Goal: Task Accomplishment & Management: Complete application form

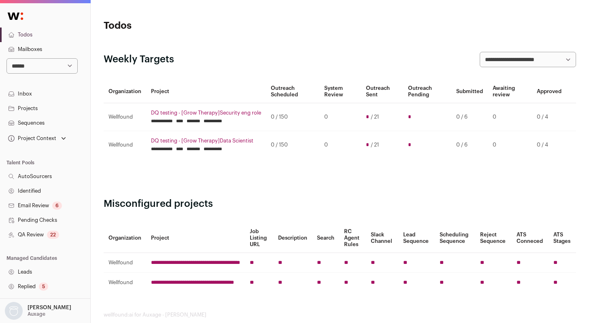
click at [31, 234] on link "QA Review 22" at bounding box center [45, 235] width 90 height 15
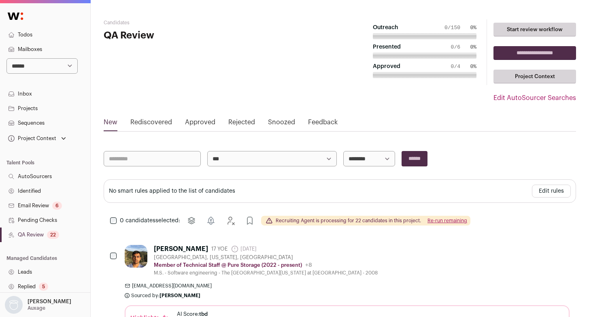
click at [39, 229] on link "QA Review 22" at bounding box center [45, 235] width 90 height 15
drag, startPoint x: 52, startPoint y: 234, endPoint x: 45, endPoint y: 233, distance: 6.9
click at [52, 234] on div "22" at bounding box center [53, 235] width 12 height 8
click at [45, 187] on link "Identified" at bounding box center [45, 191] width 90 height 15
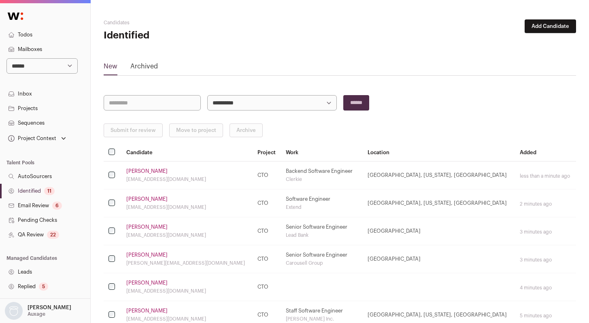
scroll to position [191, 0]
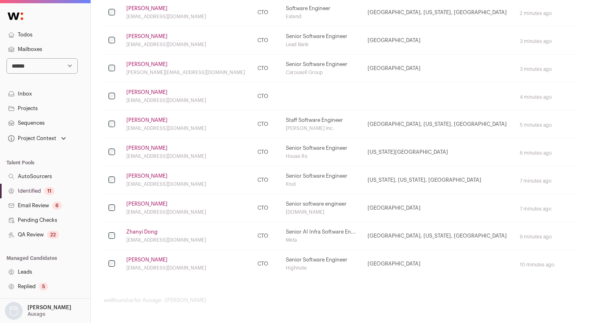
click at [43, 192] on link "Identified 11" at bounding box center [45, 191] width 90 height 15
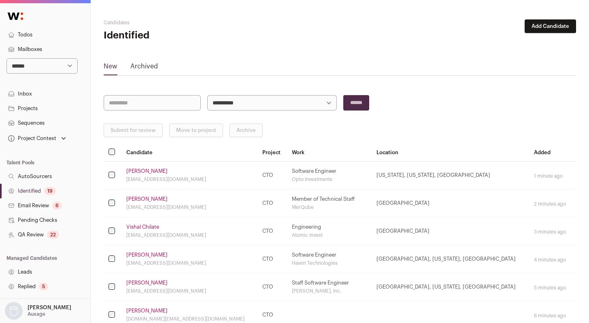
click at [34, 192] on link "Identified 19" at bounding box center [45, 191] width 90 height 15
click at [32, 190] on link "Identified 19" at bounding box center [45, 191] width 90 height 15
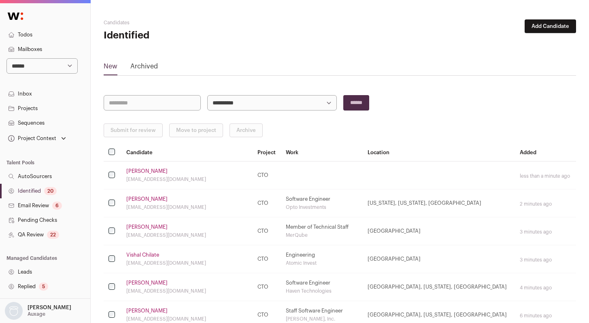
click at [32, 190] on link "Identified 20" at bounding box center [45, 191] width 90 height 15
click at [132, 170] on link "Sudhir M." at bounding box center [146, 171] width 41 height 6
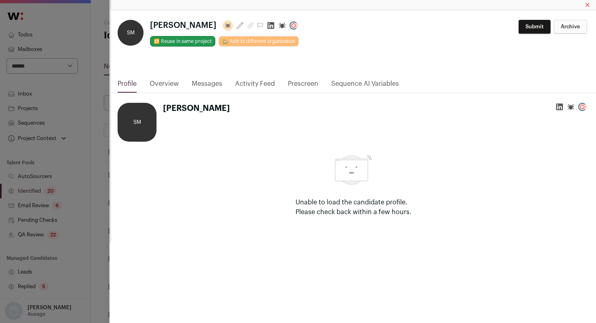
click at [267, 23] on icon "Close modal via background" at bounding box center [270, 25] width 7 height 7
click at [97, 141] on div "**********" at bounding box center [298, 161] width 596 height 323
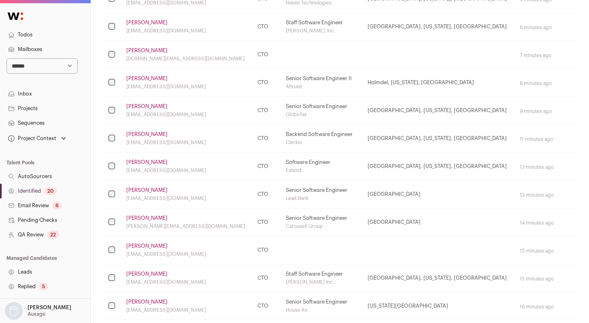
scroll to position [293, 0]
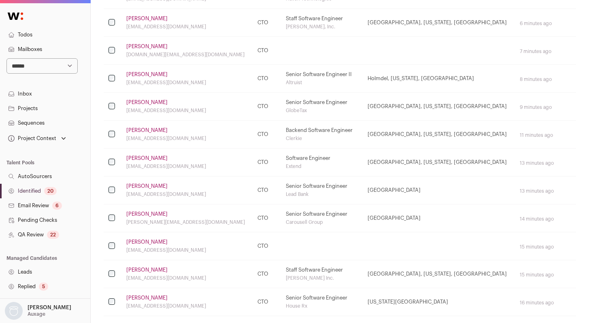
click at [153, 213] on link "Devarshi Waghela" at bounding box center [146, 214] width 41 height 6
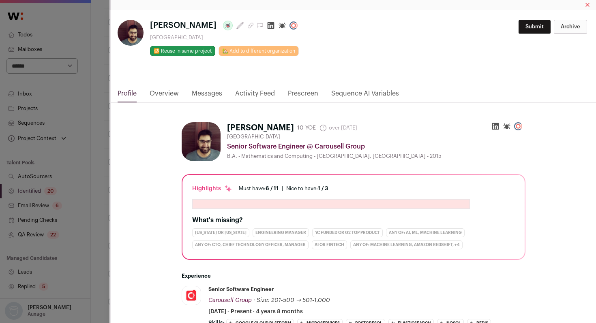
click at [274, 26] on icon "Close modal via background" at bounding box center [271, 25] width 8 height 8
click at [94, 83] on div "**********" at bounding box center [298, 161] width 596 height 323
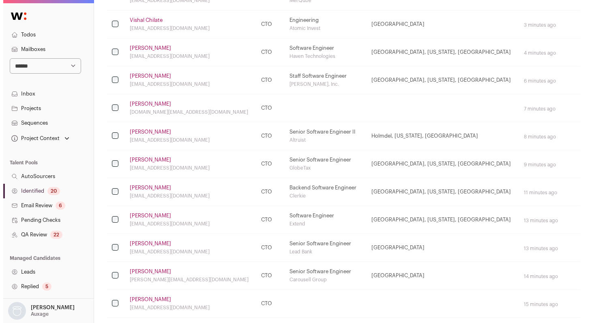
scroll to position [0, 0]
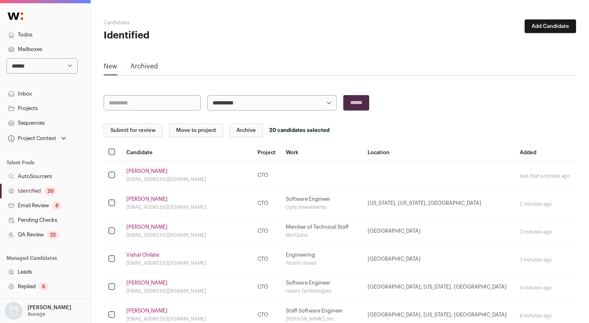
click at [121, 135] on button "Submit for review" at bounding box center [133, 131] width 59 height 14
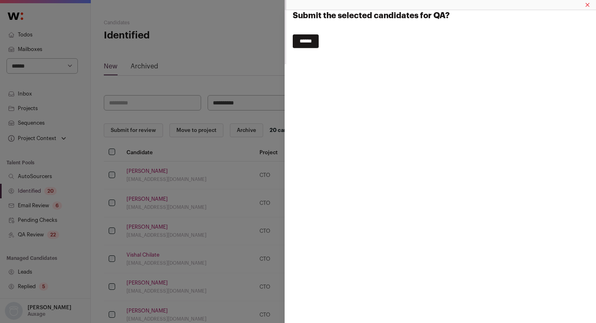
click at [305, 47] on input "******" at bounding box center [306, 41] width 26 height 14
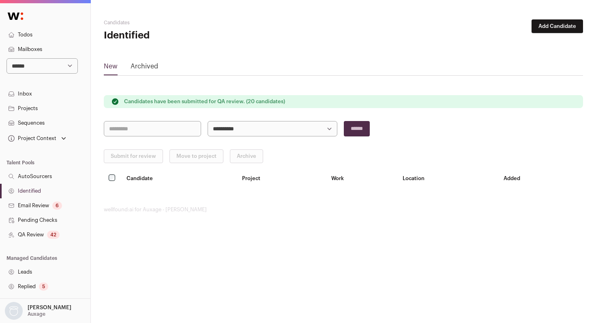
click at [29, 68] on select "**********" at bounding box center [41, 65] width 71 height 15
select select "***"
click at [6, 58] on select "**********" at bounding box center [41, 65] width 71 height 15
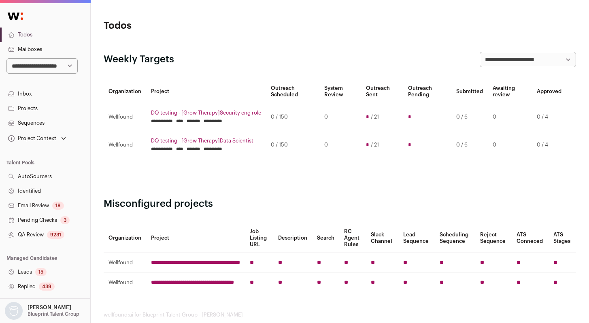
click at [36, 234] on link "QA Review 9231" at bounding box center [45, 235] width 90 height 15
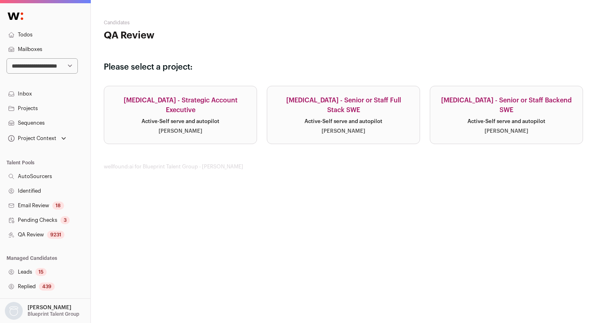
click at [547, 121] on link "[MEDICAL_DATA] - Senior or Staff Backend SWE Active · Self serve and autopilot …" at bounding box center [505, 115] width 153 height 58
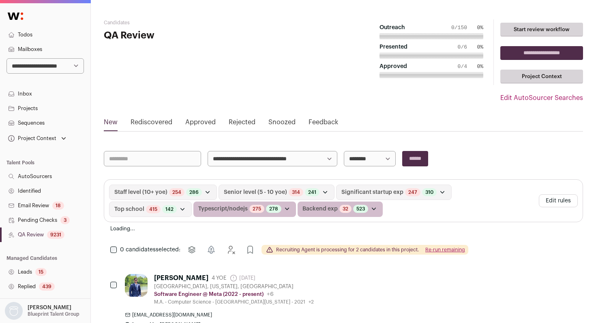
click at [517, 105] on aside "**********" at bounding box center [422, 71] width 319 height 105
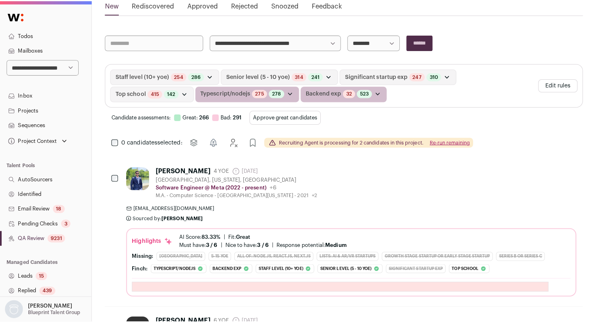
scroll to position [114, 0]
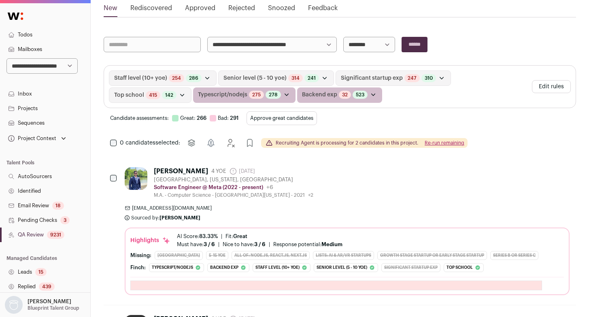
click at [540, 86] on button "Edit rules" at bounding box center [551, 86] width 39 height 13
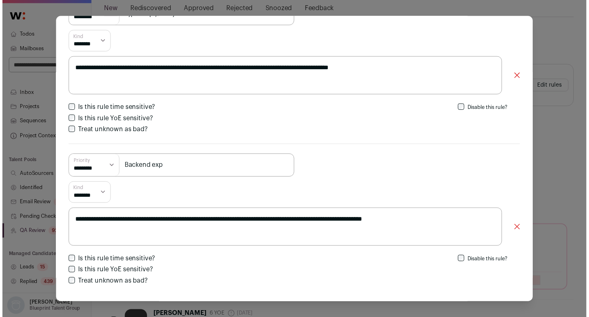
scroll to position [673, 0]
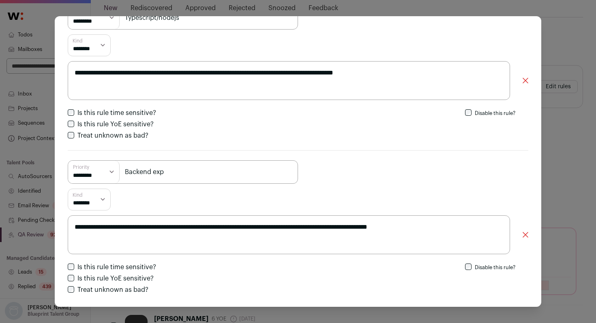
click at [588, 133] on div "**********" at bounding box center [298, 161] width 596 height 323
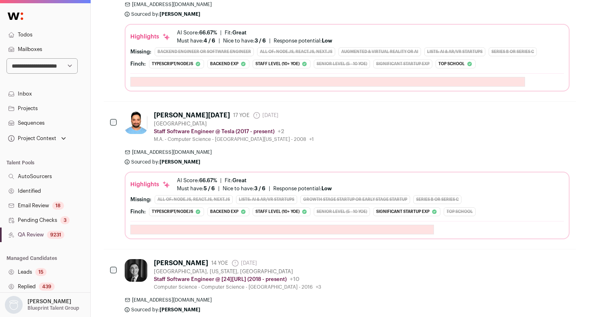
scroll to position [1109, 0]
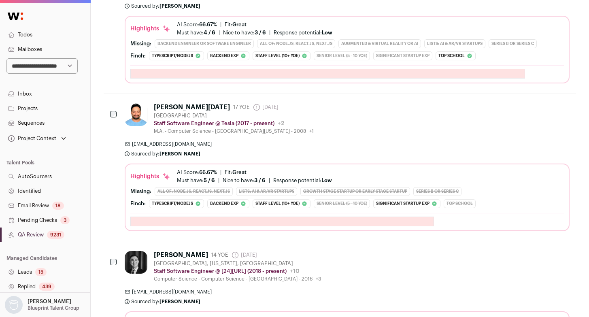
click at [44, 186] on link "Identified" at bounding box center [45, 191] width 90 height 15
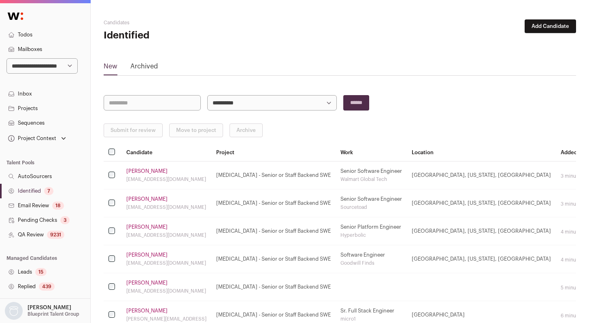
click at [34, 191] on link "Identified 7" at bounding box center [45, 191] width 90 height 15
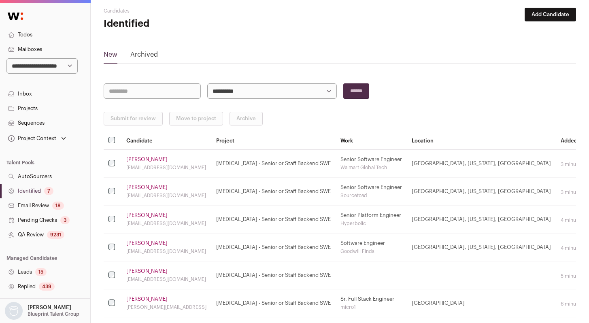
scroll to position [15, 0]
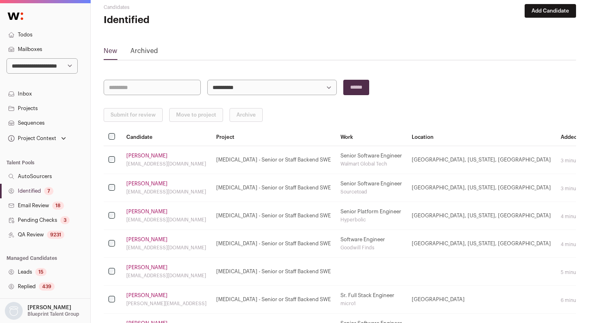
click at [29, 193] on link "Identified 7" at bounding box center [45, 191] width 90 height 15
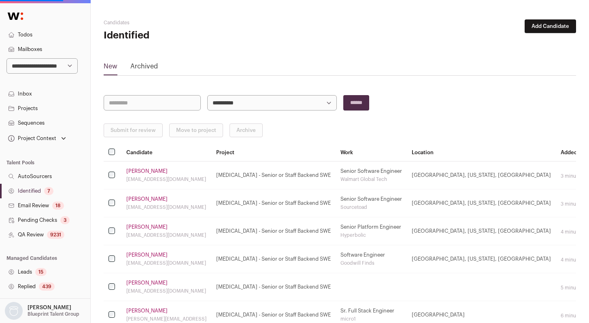
click at [33, 188] on link "Identified 7" at bounding box center [45, 191] width 90 height 15
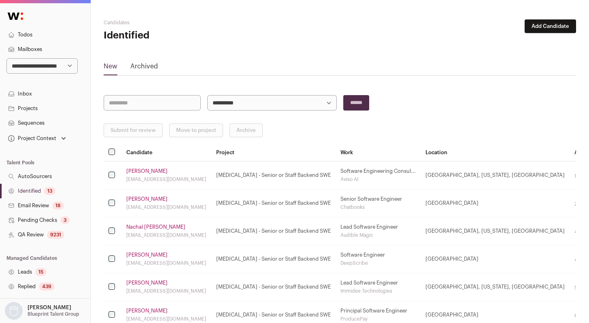
click at [48, 189] on div "13" at bounding box center [49, 191] width 11 height 8
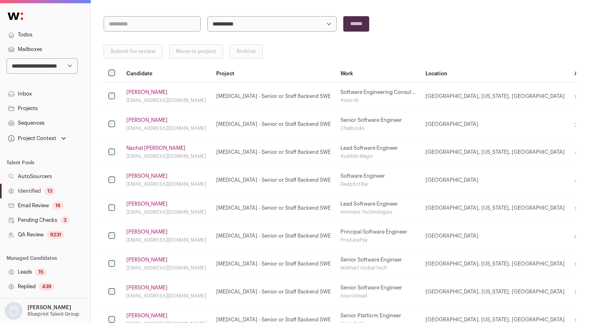
scroll to position [81, 0]
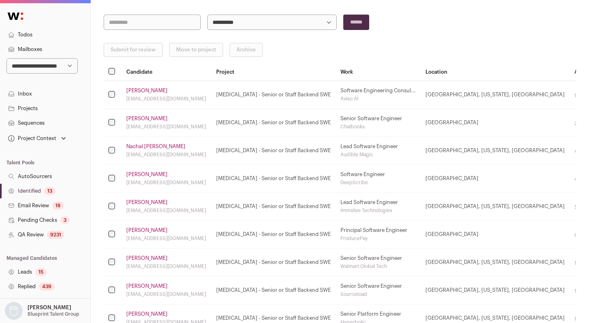
click at [49, 192] on div "13" at bounding box center [49, 191] width 11 height 8
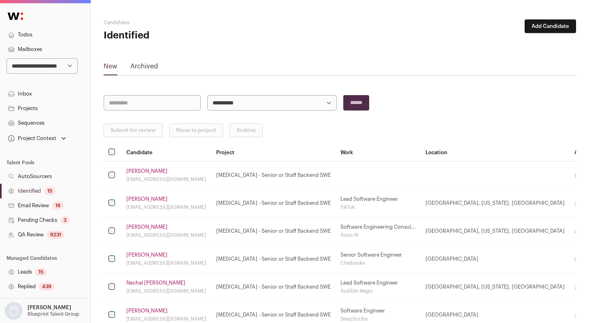
click at [41, 188] on link "Identified 15" at bounding box center [45, 191] width 90 height 15
click at [30, 191] on link "Identified 15" at bounding box center [45, 191] width 90 height 15
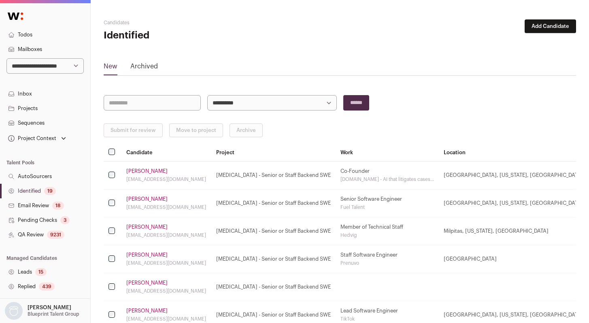
click at [41, 192] on link "Identified 19" at bounding box center [45, 191] width 90 height 15
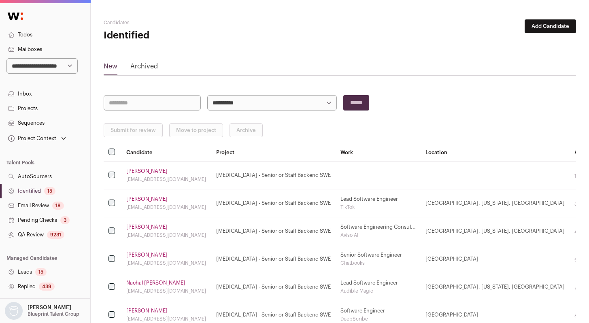
click at [46, 189] on div "15" at bounding box center [49, 191] width 11 height 8
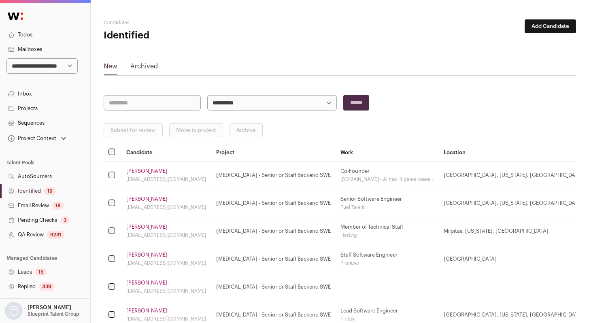
click at [36, 188] on link "Identified 19" at bounding box center [45, 191] width 90 height 15
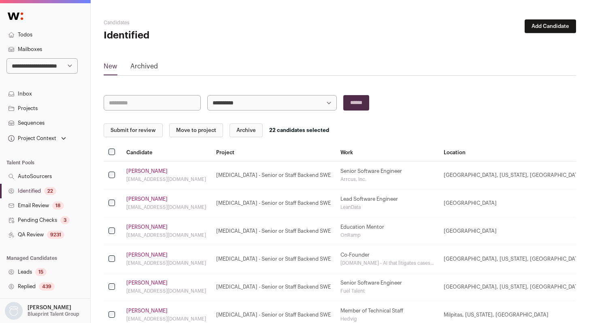
click at [118, 134] on button "Submit for review" at bounding box center [133, 131] width 59 height 14
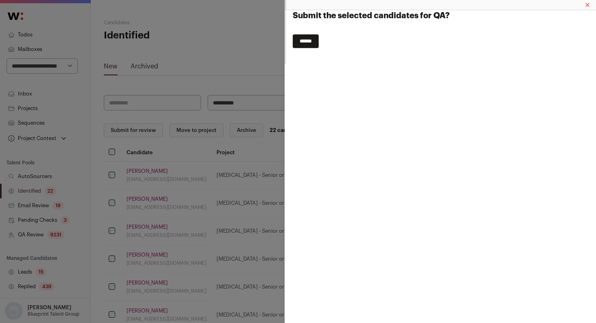
click at [313, 44] on input "******" at bounding box center [306, 41] width 26 height 14
